Goal: Information Seeking & Learning: Learn about a topic

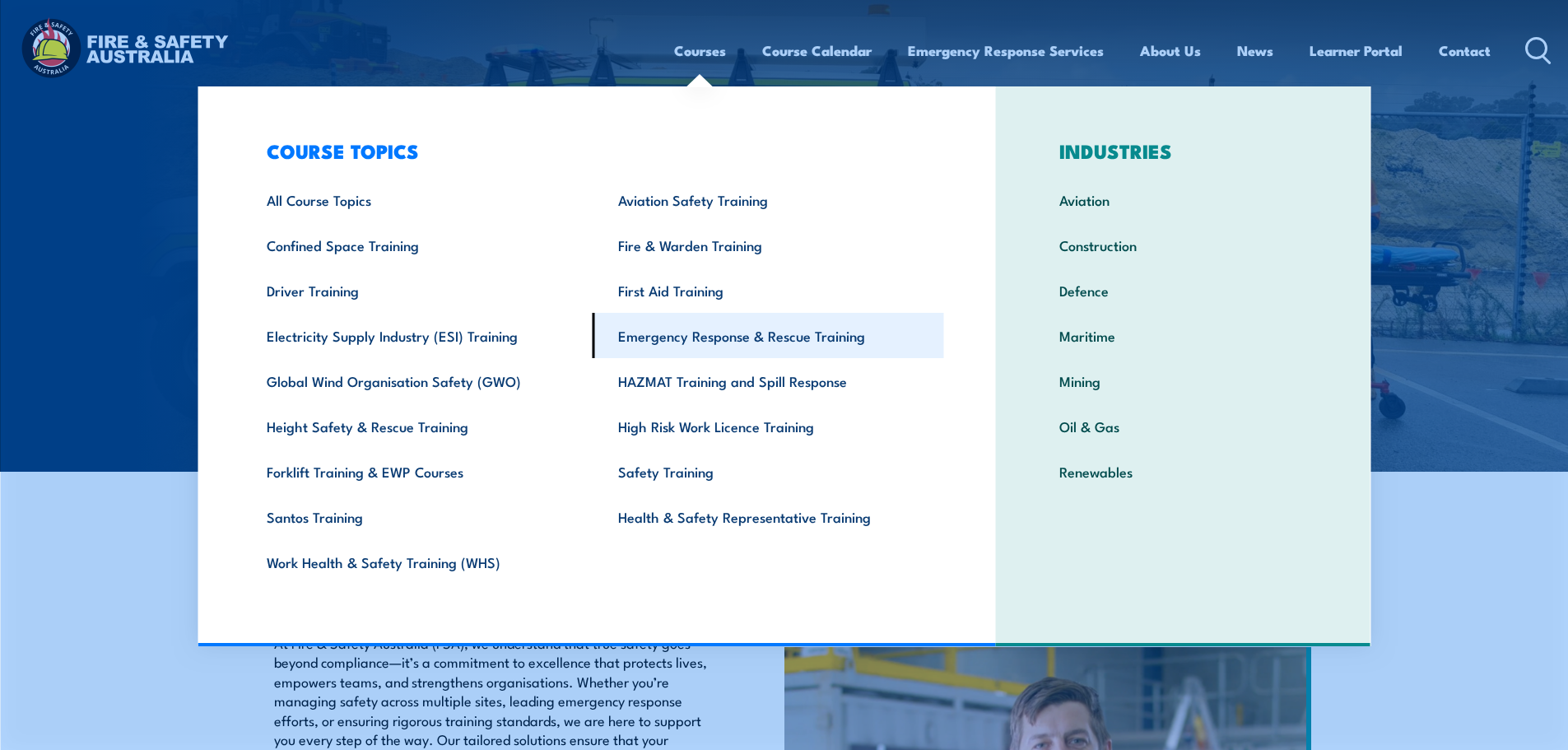
click at [705, 340] on link "Emergency Response & Rescue Training" at bounding box center [767, 335] width 351 height 45
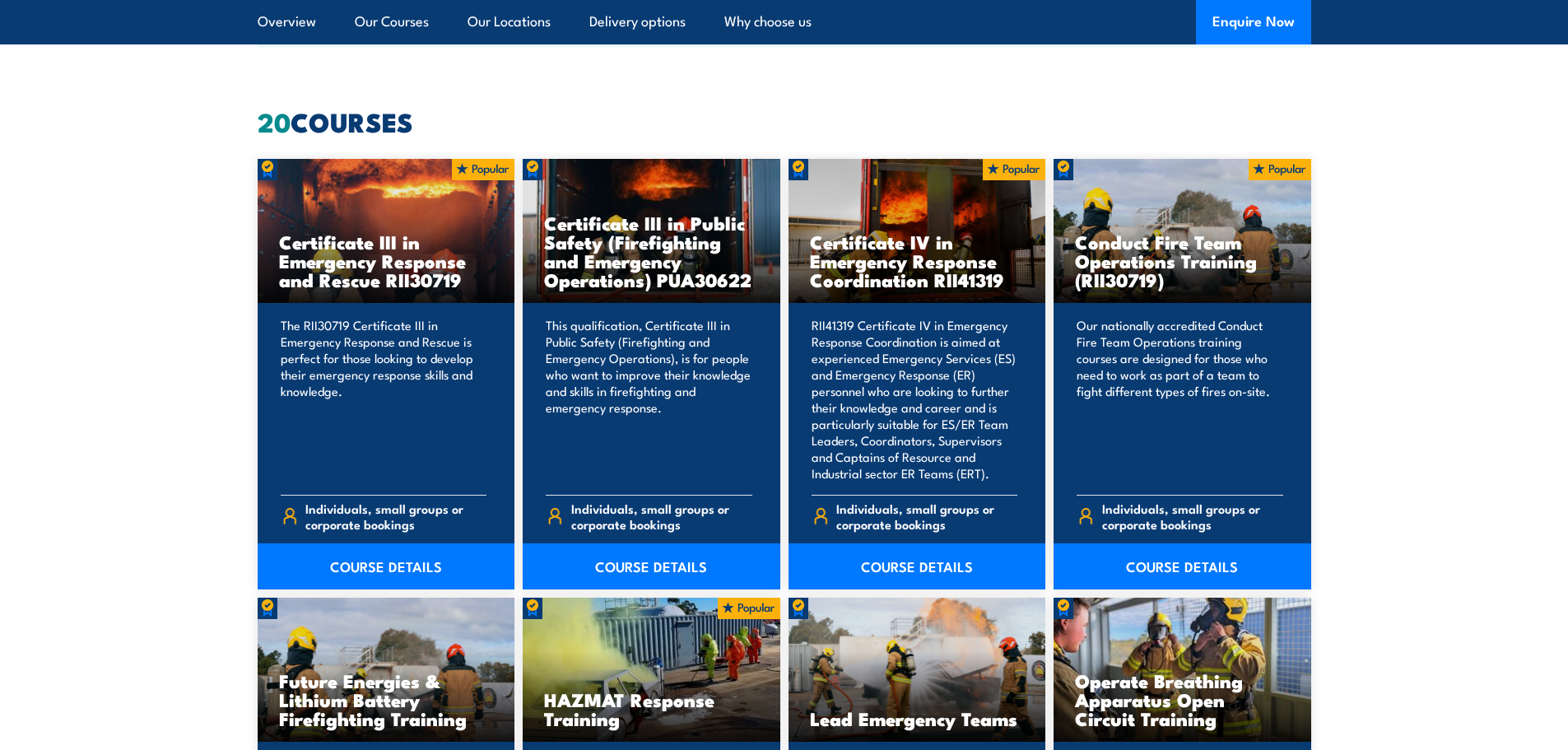
scroll to position [988, 0]
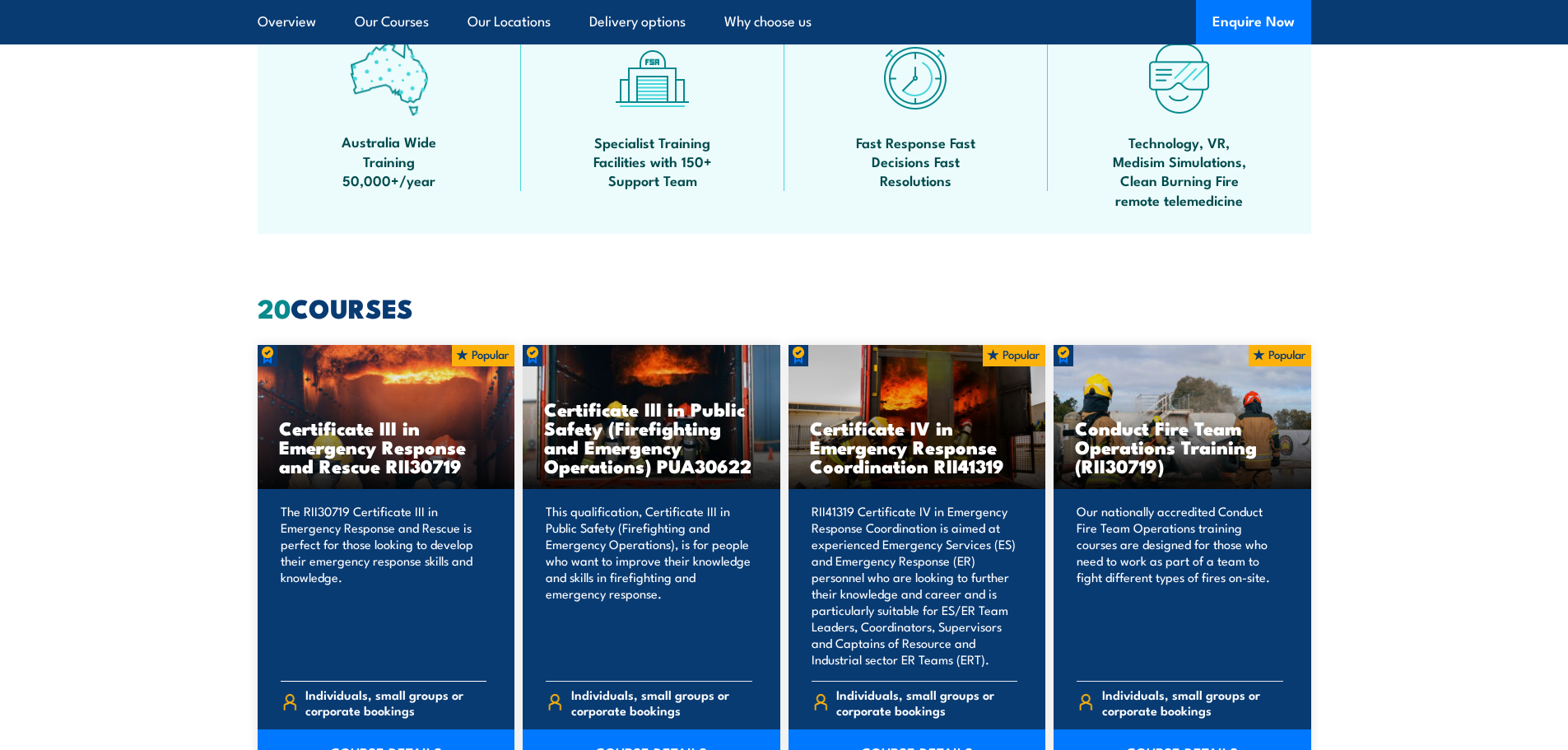
click at [369, 589] on p "The RII30719 Certificate III in Emergency Response and Rescue is perfect for th…" at bounding box center [384, 585] width 207 height 164
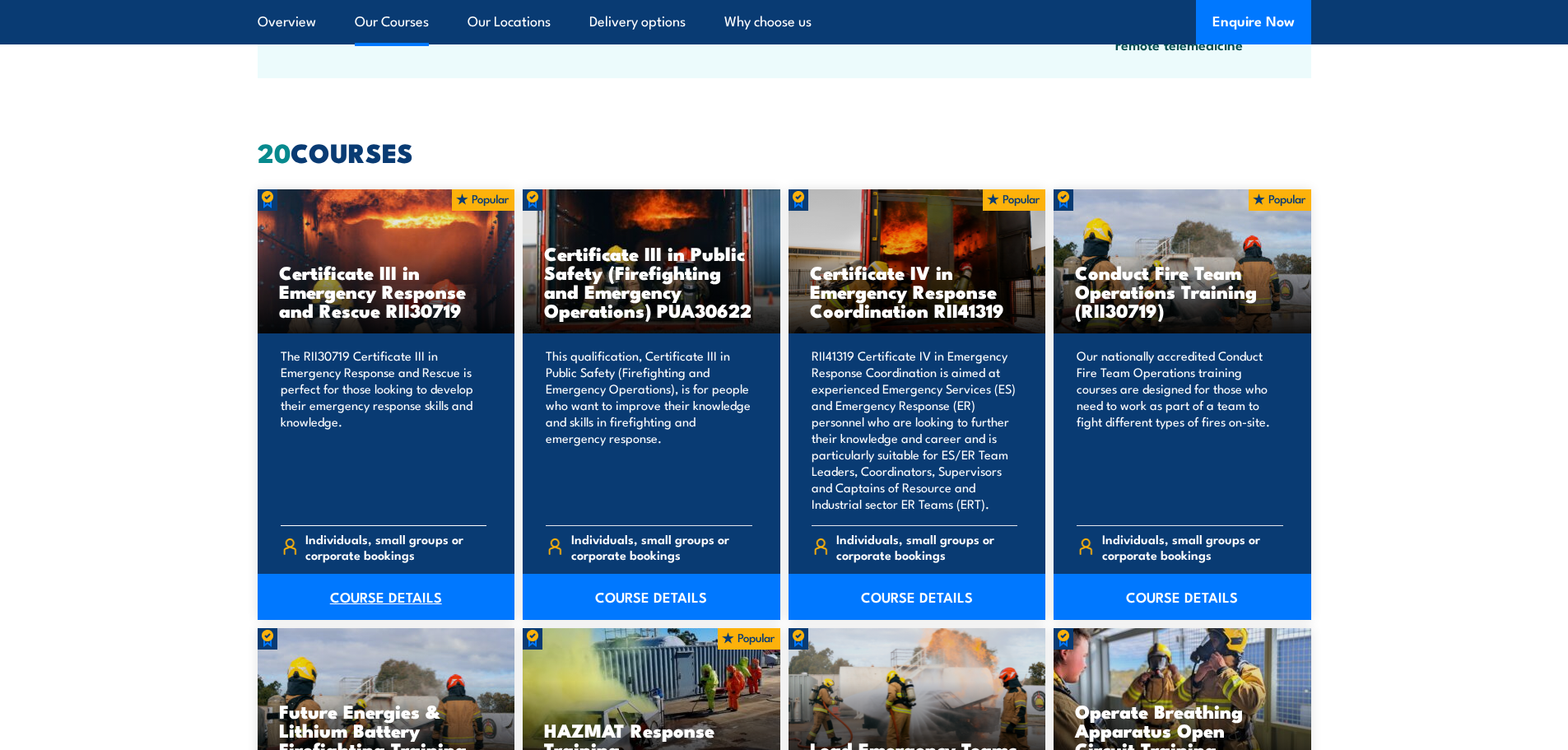
scroll to position [1153, 0]
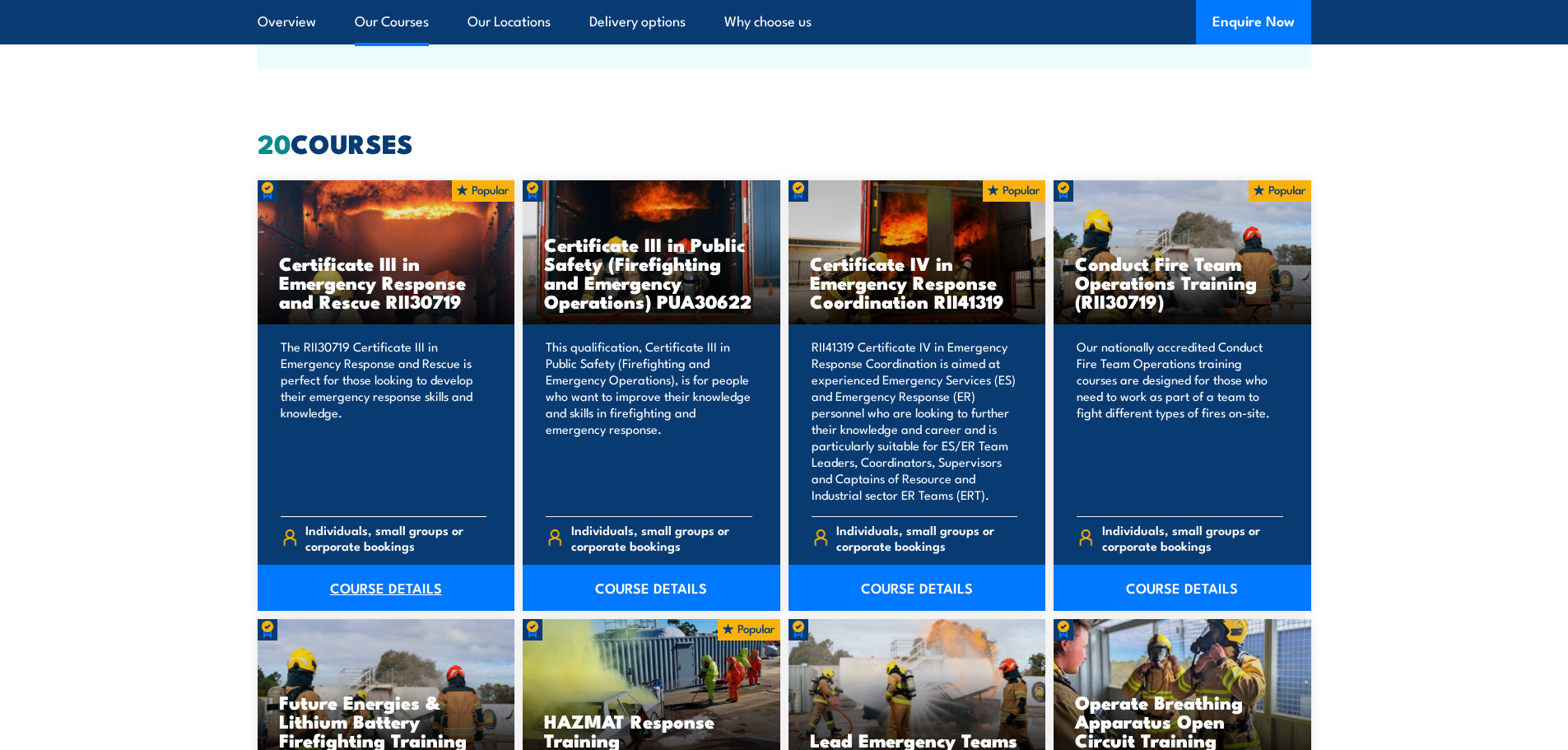
click at [385, 587] on link "COURSE DETAILS" at bounding box center [386, 588] width 258 height 46
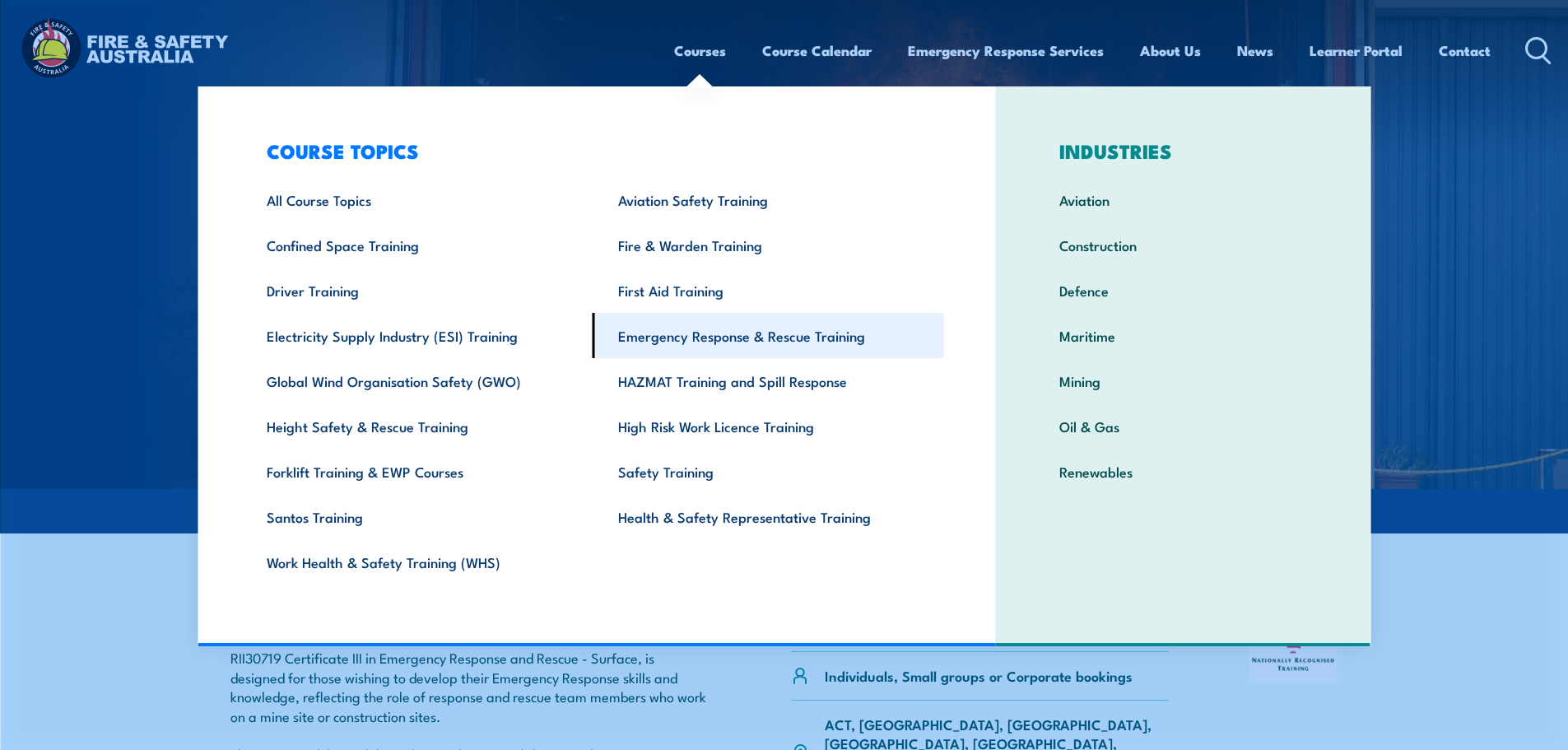
click at [731, 339] on link "Emergency Response & Rescue Training" at bounding box center [767, 335] width 351 height 45
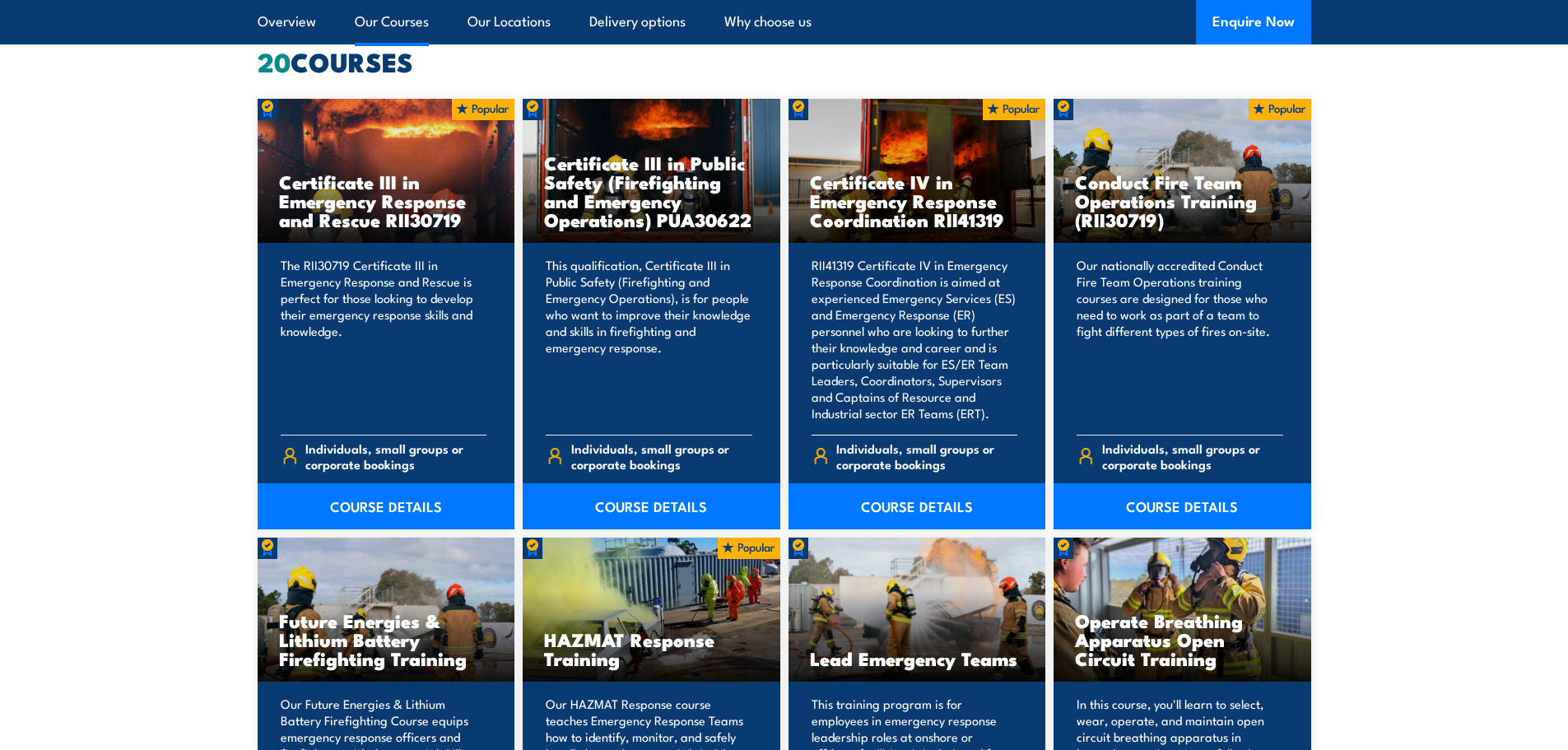
scroll to position [1235, 0]
click at [918, 508] on link "COURSE DETAILS" at bounding box center [917, 506] width 258 height 46
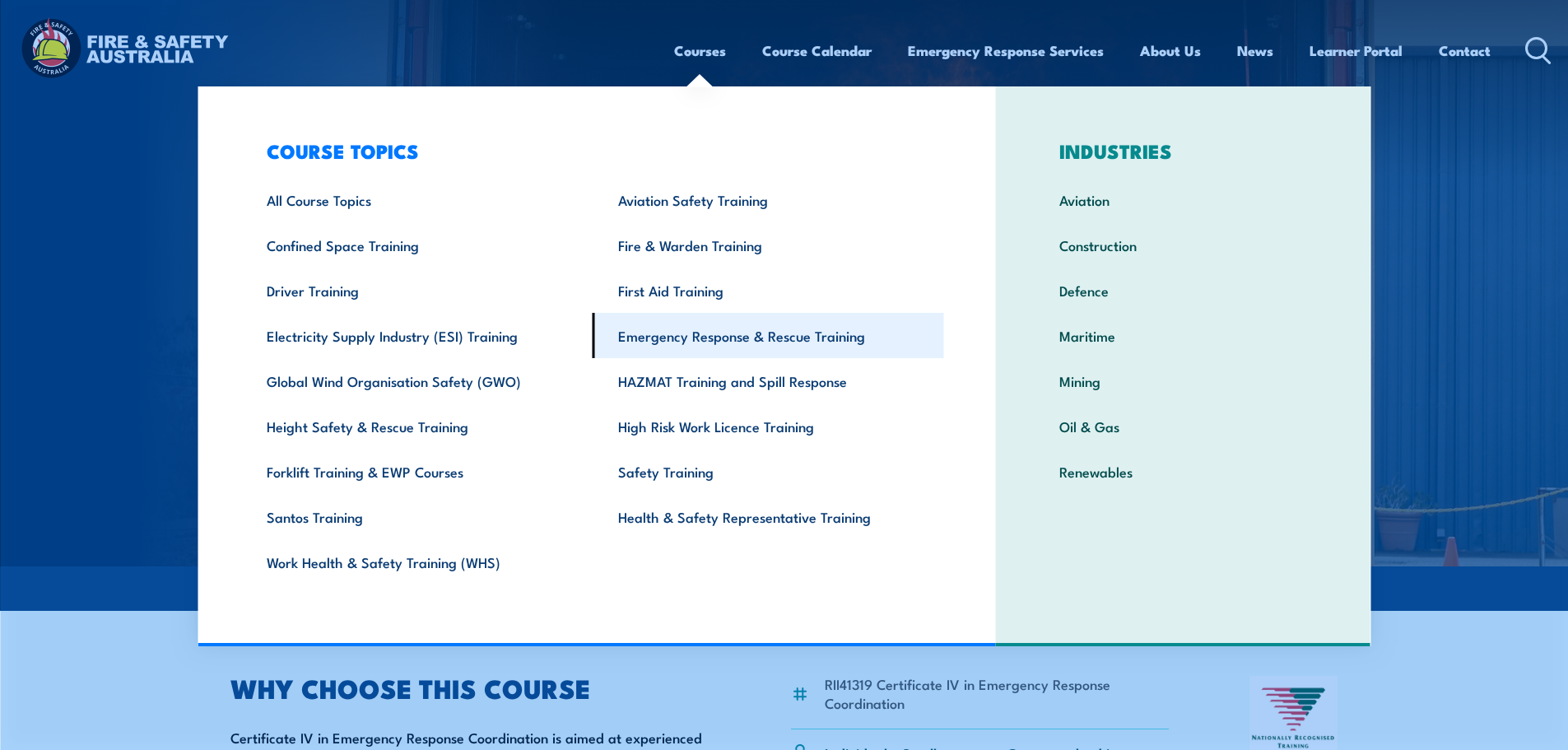
click at [644, 335] on link "Emergency Response & Rescue Training" at bounding box center [767, 335] width 351 height 45
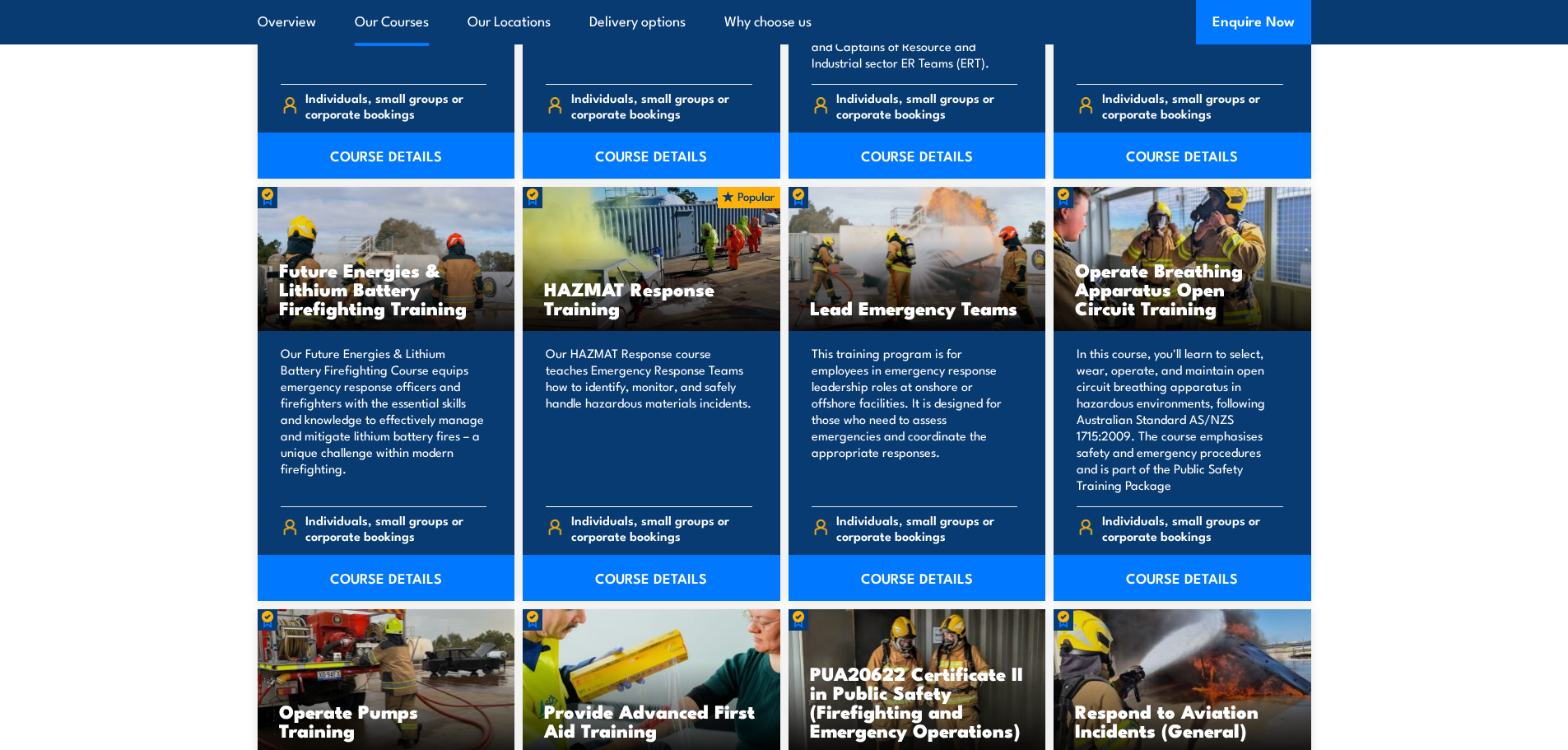
scroll to position [1647, 0]
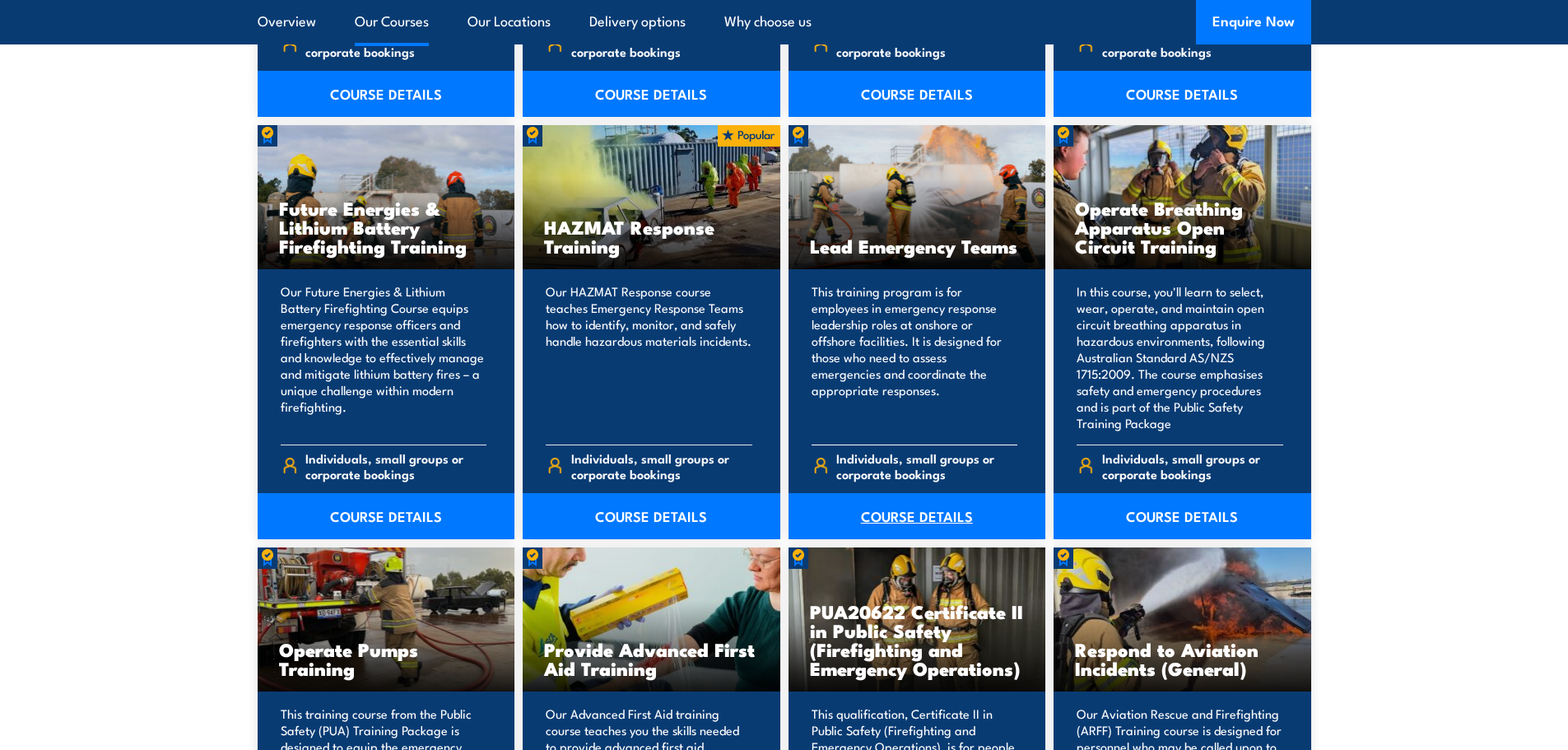
click at [920, 518] on link "COURSE DETAILS" at bounding box center [917, 516] width 258 height 46
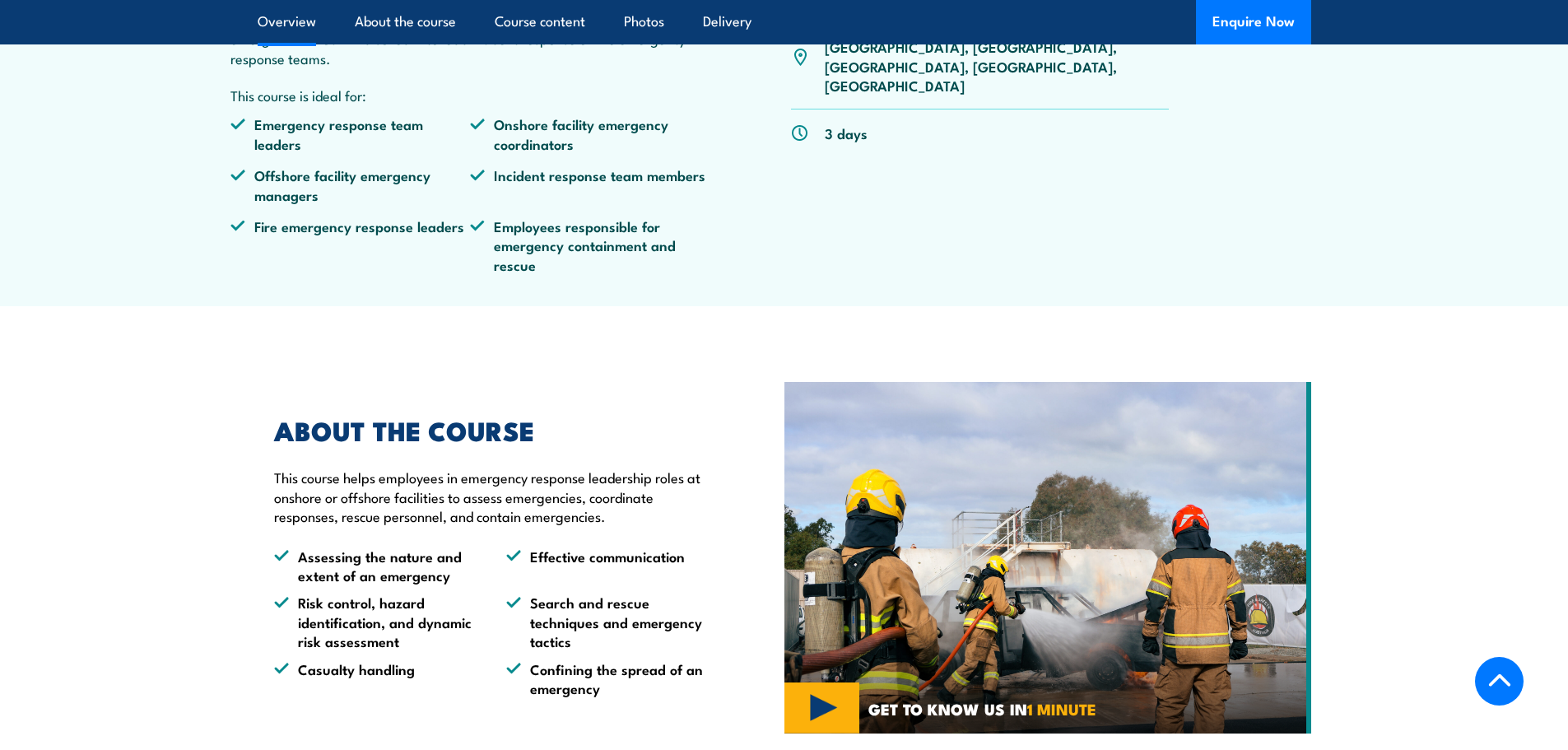
scroll to position [659, 0]
